Goal: Information Seeking & Learning: Understand process/instructions

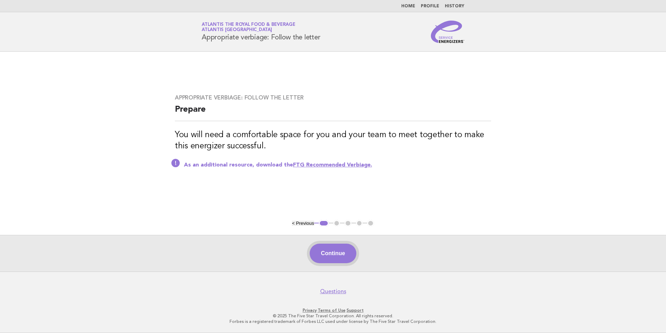
click at [338, 250] on button "Continue" at bounding box center [333, 253] width 46 height 20
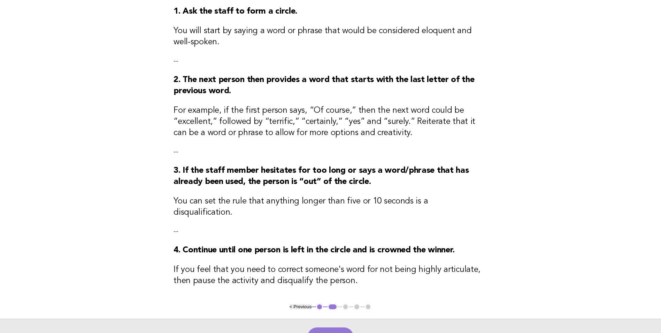
scroll to position [163, 0]
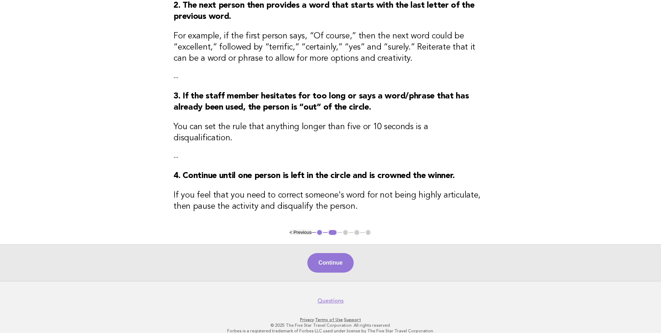
click at [305, 229] on button "< Previous" at bounding box center [301, 231] width 22 height 5
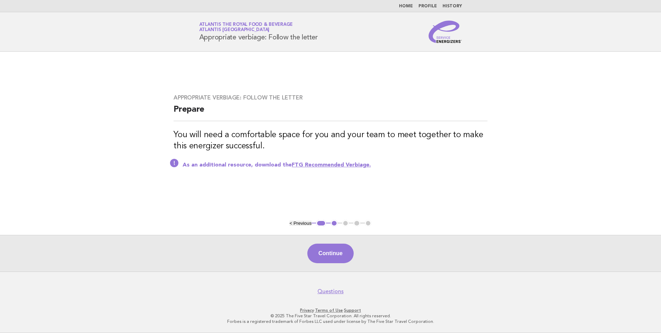
scroll to position [0, 0]
click at [323, 165] on link "FTG Recommended Verbiage." at bounding box center [332, 165] width 79 height 6
click at [346, 253] on button "Continue" at bounding box center [333, 253] width 46 height 20
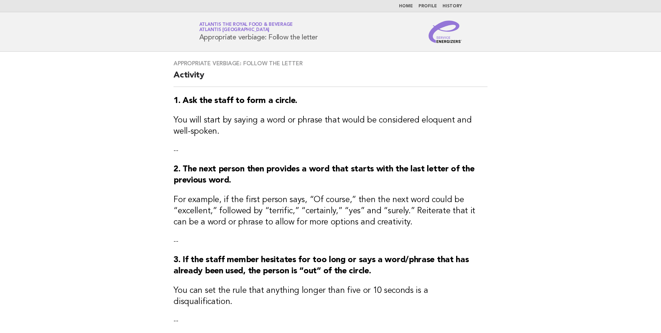
scroll to position [35, 0]
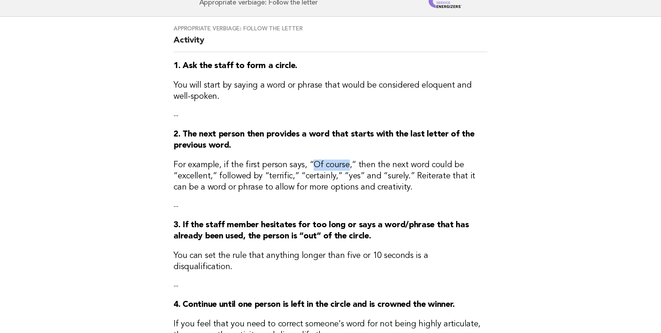
drag, startPoint x: 311, startPoint y: 165, endPoint x: 345, endPoint y: 166, distance: 34.2
click at [345, 166] on h3 "For example, if the first person says, “Of course,” then the next word could be…" at bounding box center [331, 175] width 314 height 33
drag, startPoint x: 177, startPoint y: 178, endPoint x: 208, endPoint y: 178, distance: 31.0
click at [208, 178] on h3 "For example, if the first person says, “Of course,” then the next word could be…" at bounding box center [331, 175] width 314 height 33
drag, startPoint x: 266, startPoint y: 177, endPoint x: 288, endPoint y: 177, distance: 22.0
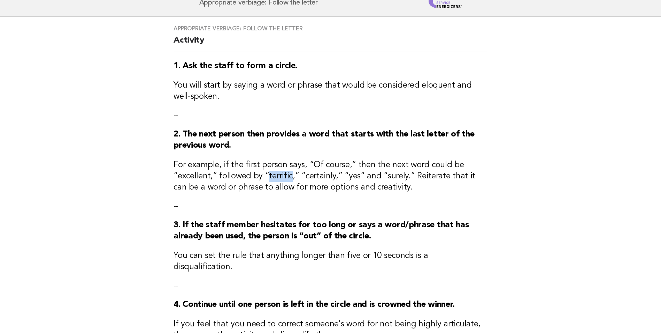
click at [288, 177] on h3 "For example, if the first person says, “Of course,” then the next word could be…" at bounding box center [331, 175] width 314 height 33
drag, startPoint x: 288, startPoint y: 177, endPoint x: 305, endPoint y: 178, distance: 16.7
click at [305, 178] on h3 "For example, if the first person says, “Of course,” then the next word could be…" at bounding box center [331, 175] width 314 height 33
drag, startPoint x: 303, startPoint y: 178, endPoint x: 332, endPoint y: 177, distance: 28.9
click at [332, 177] on h3 "For example, if the first person says, “Of course,” then the next word could be…" at bounding box center [331, 175] width 314 height 33
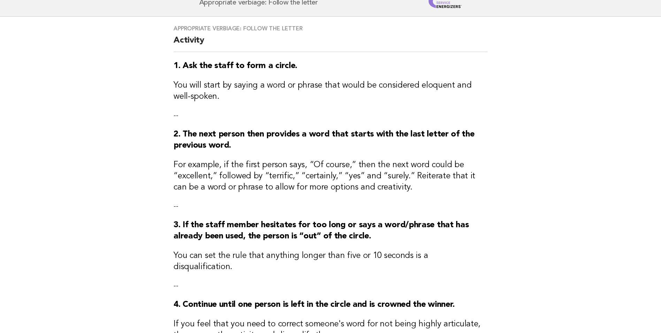
drag, startPoint x: 332, startPoint y: 177, endPoint x: 353, endPoint y: 182, distance: 22.2
click at [353, 182] on h3 "For example, if the first person says, “Of course,” then the next word could be…" at bounding box center [331, 175] width 314 height 33
drag, startPoint x: 346, startPoint y: 181, endPoint x: 356, endPoint y: 181, distance: 9.1
click at [356, 181] on h3 "For example, if the first person says, “Of course,” then the next word could be…" at bounding box center [331, 175] width 314 height 33
drag, startPoint x: 356, startPoint y: 181, endPoint x: 390, endPoint y: 179, distance: 34.5
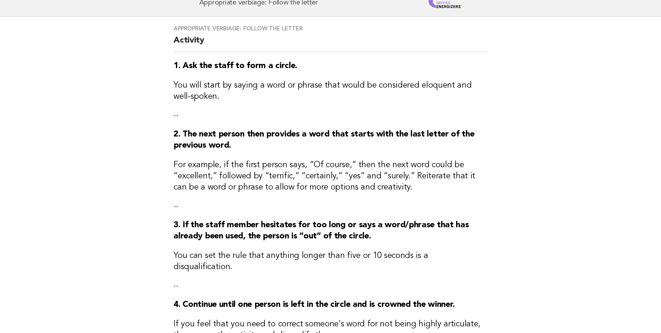
click at [390, 179] on h3 "For example, if the first person says, “Of course,” then the next word could be…" at bounding box center [331, 175] width 314 height 33
drag, startPoint x: 384, startPoint y: 179, endPoint x: 404, endPoint y: 180, distance: 19.5
click at [404, 180] on h3 "For example, if the first person says, “Of course,” then the next word could be…" at bounding box center [331, 175] width 314 height 33
drag, startPoint x: 404, startPoint y: 180, endPoint x: 433, endPoint y: 216, distance: 46.6
click at [433, 216] on div "Appropriate verbiage: Follow the letter Activity 1. Ask the staff to form a cir…" at bounding box center [330, 187] width 331 height 341
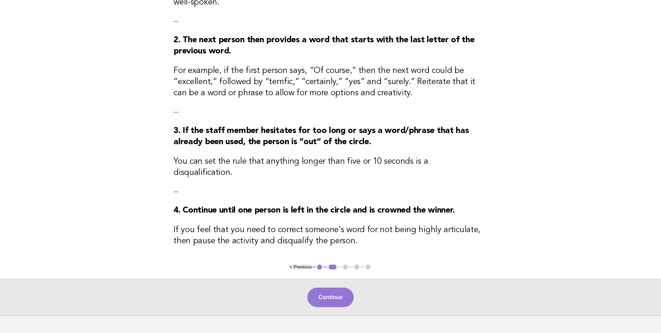
scroll to position [139, 0]
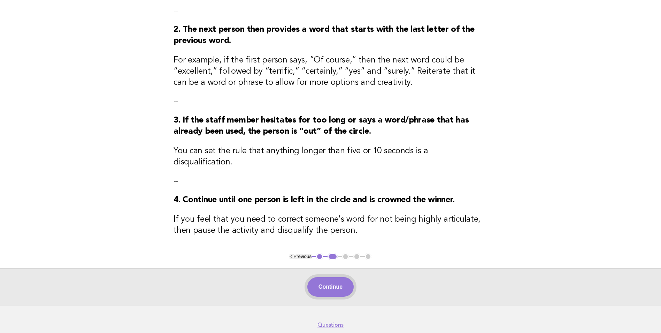
click at [336, 277] on button "Continue" at bounding box center [330, 287] width 46 height 20
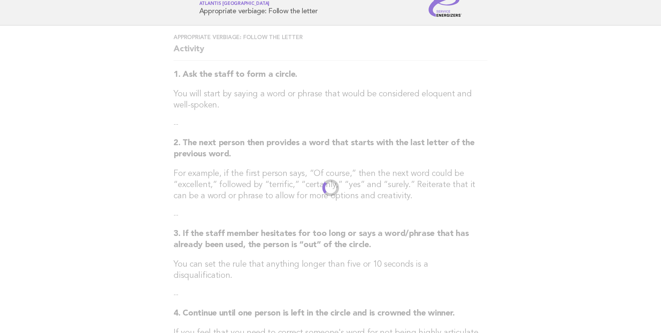
scroll to position [0, 0]
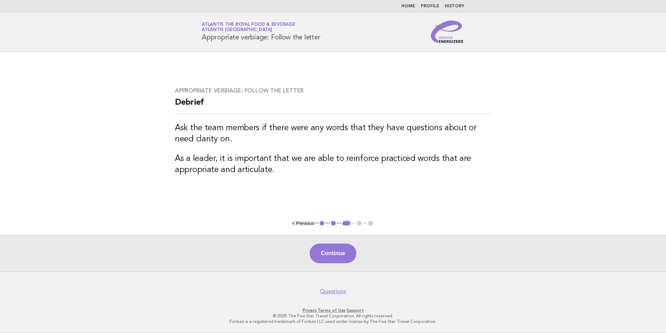
click at [308, 225] on button "< Previous" at bounding box center [303, 222] width 22 height 5
